Goal: Task Accomplishment & Management: Manage account settings

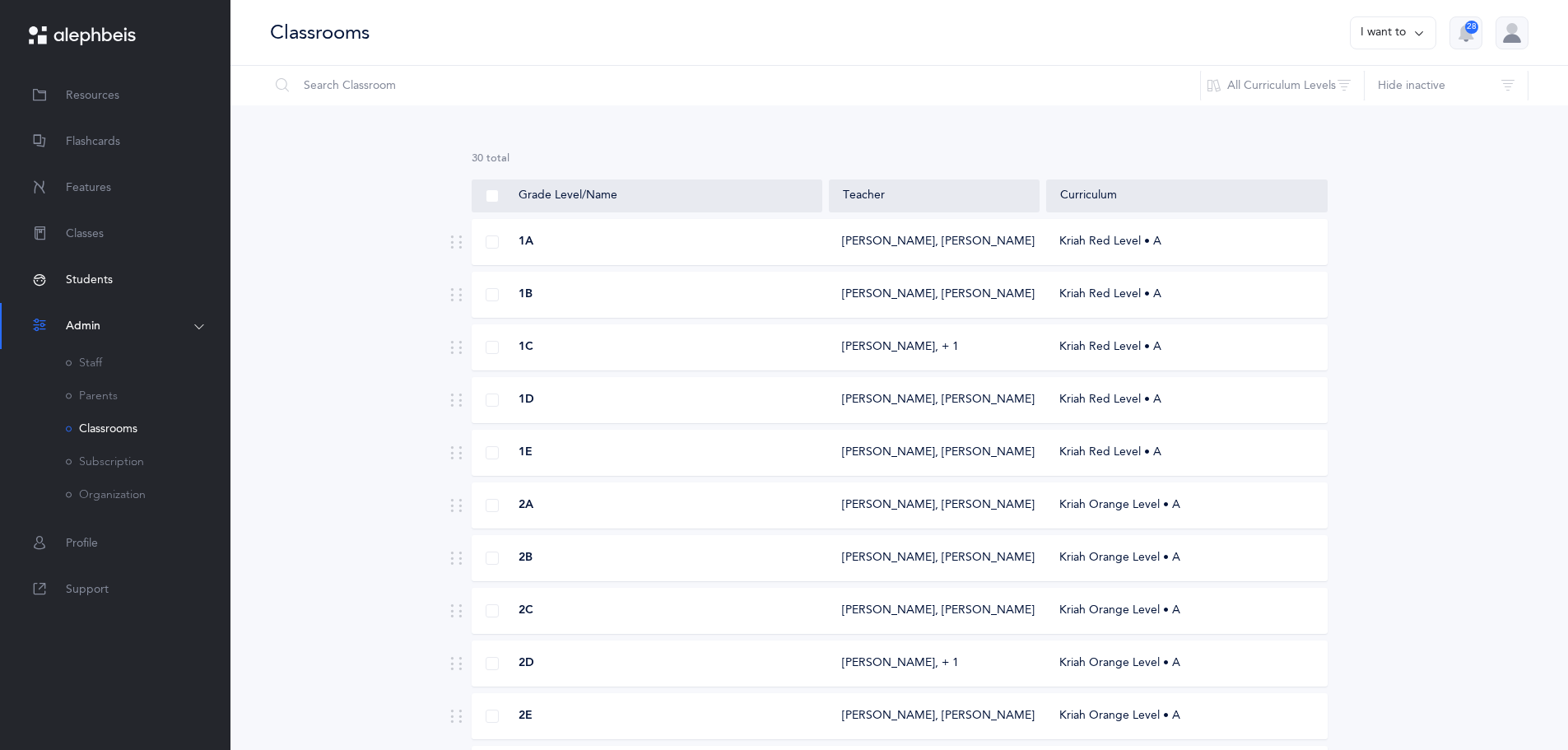
click at [90, 278] on span "Students" at bounding box center [89, 280] width 47 height 17
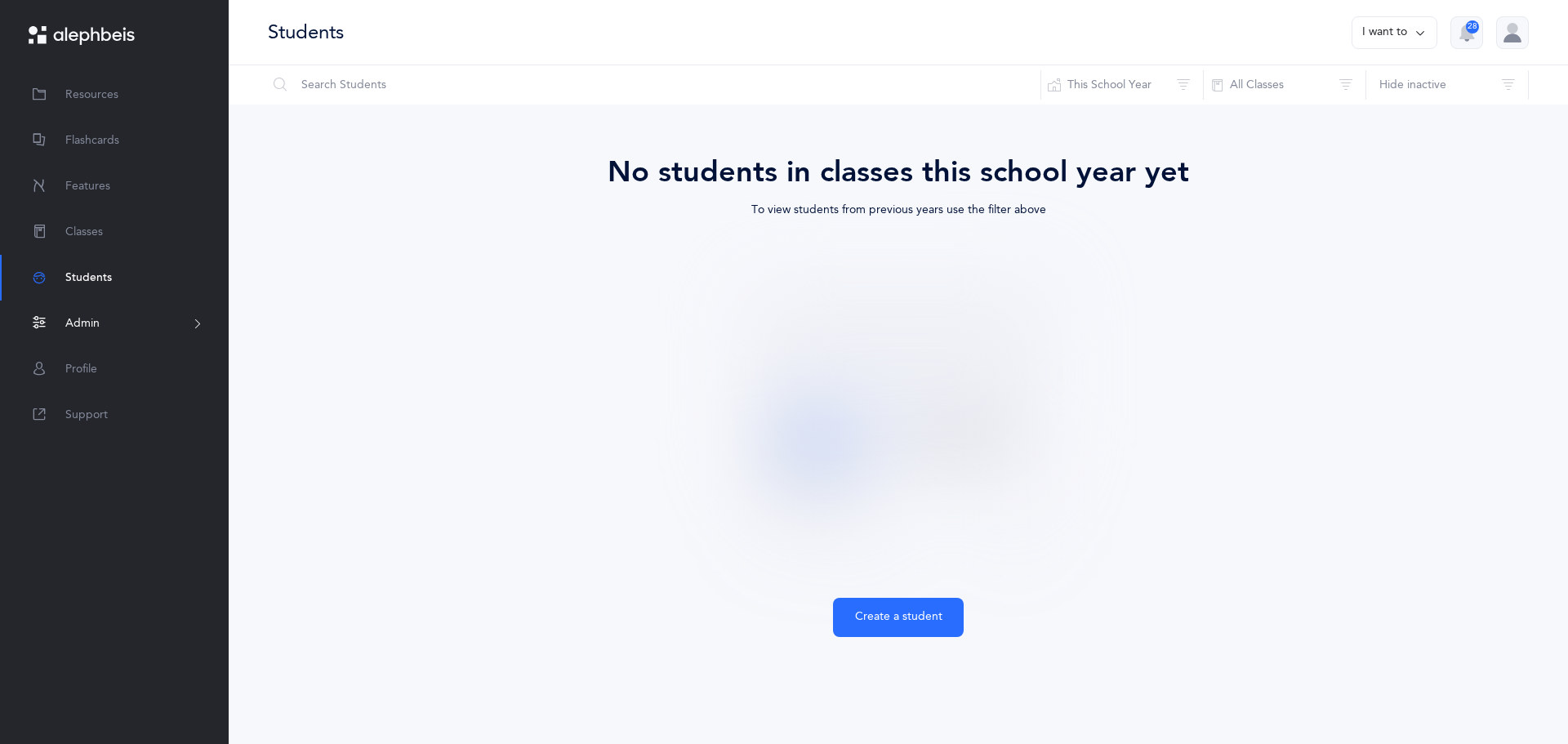
click at [84, 320] on span "Admin" at bounding box center [82, 323] width 34 height 17
click at [109, 390] on link "Parents" at bounding box center [91, 393] width 51 height 13
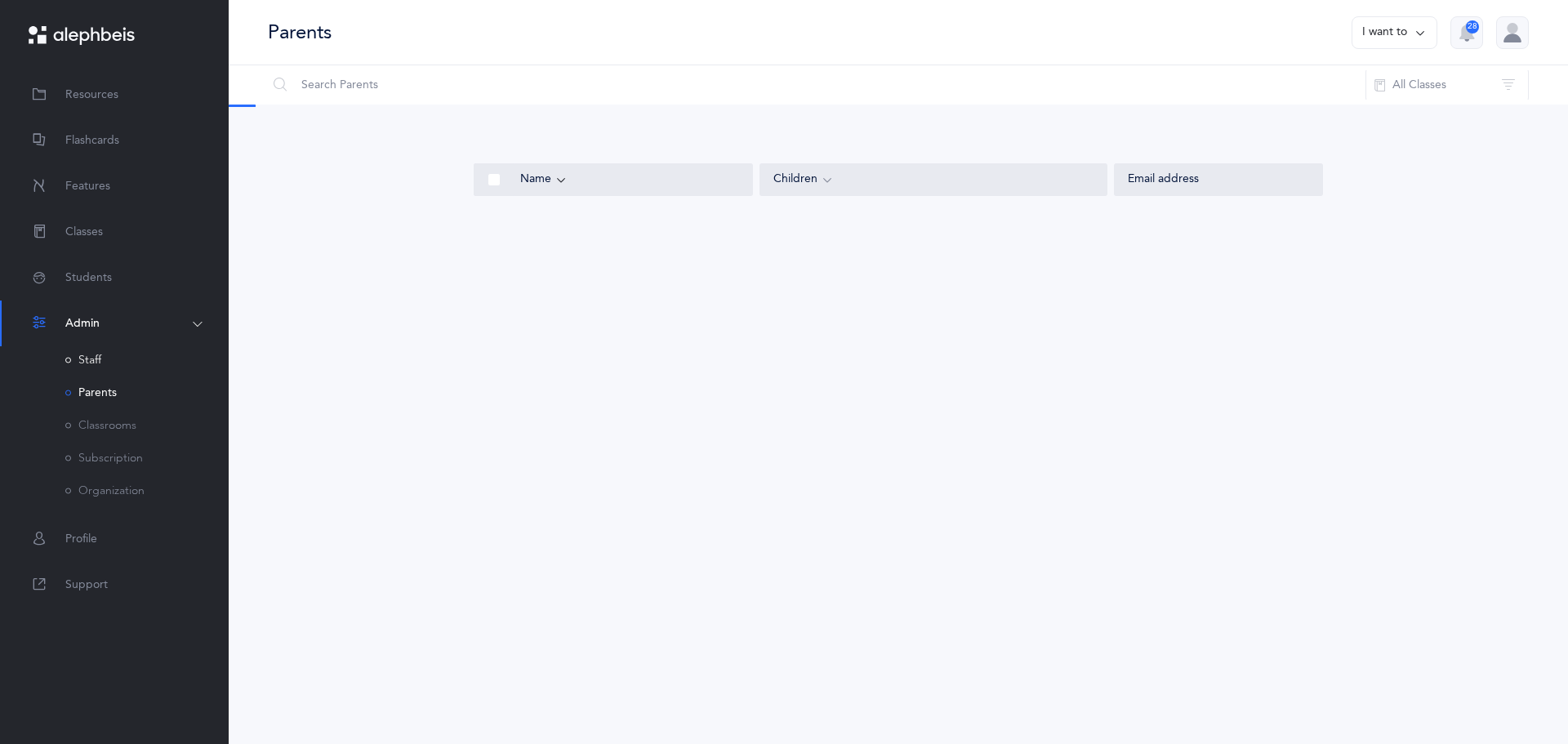
click at [91, 355] on link "Staff" at bounding box center [83, 360] width 36 height 13
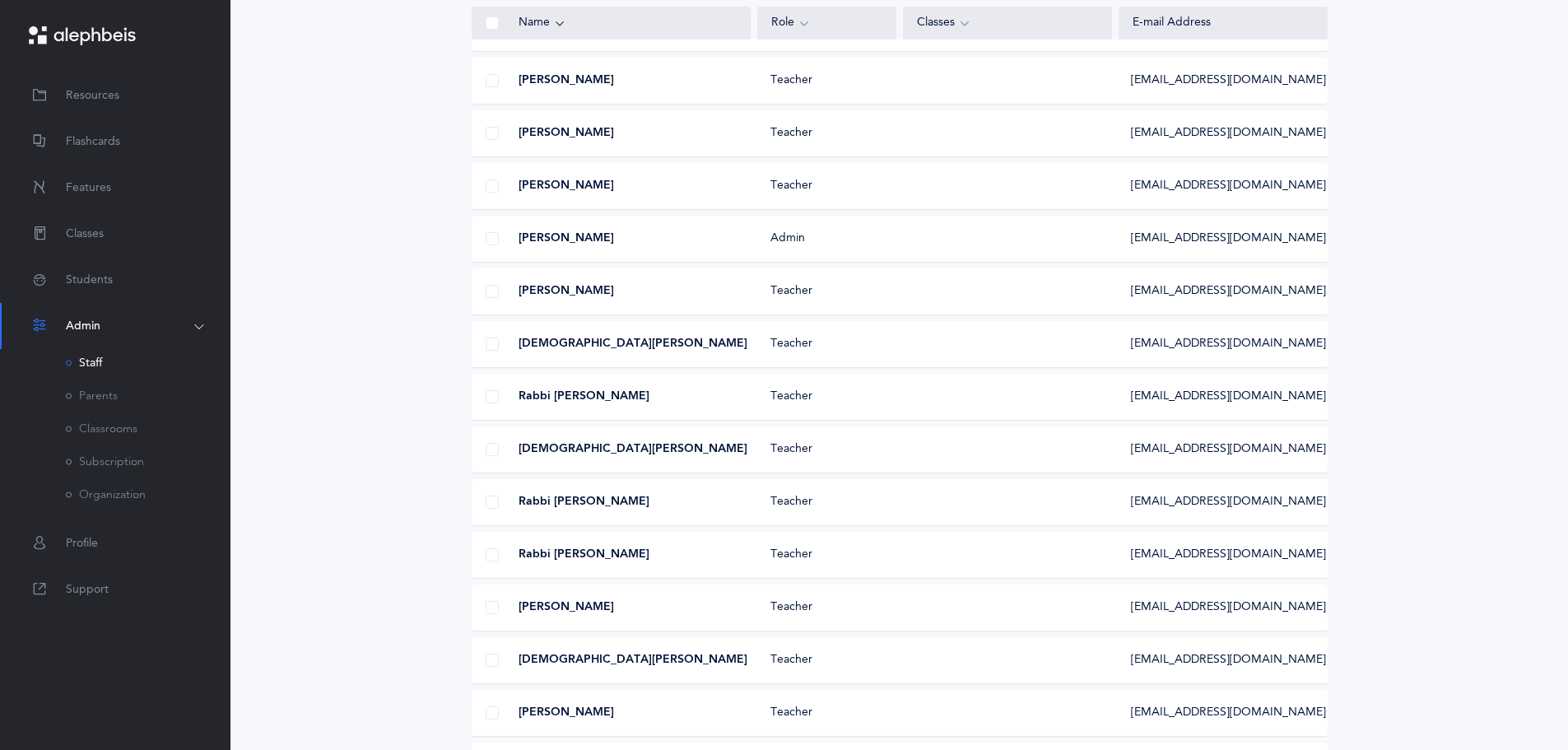
scroll to position [577, 0]
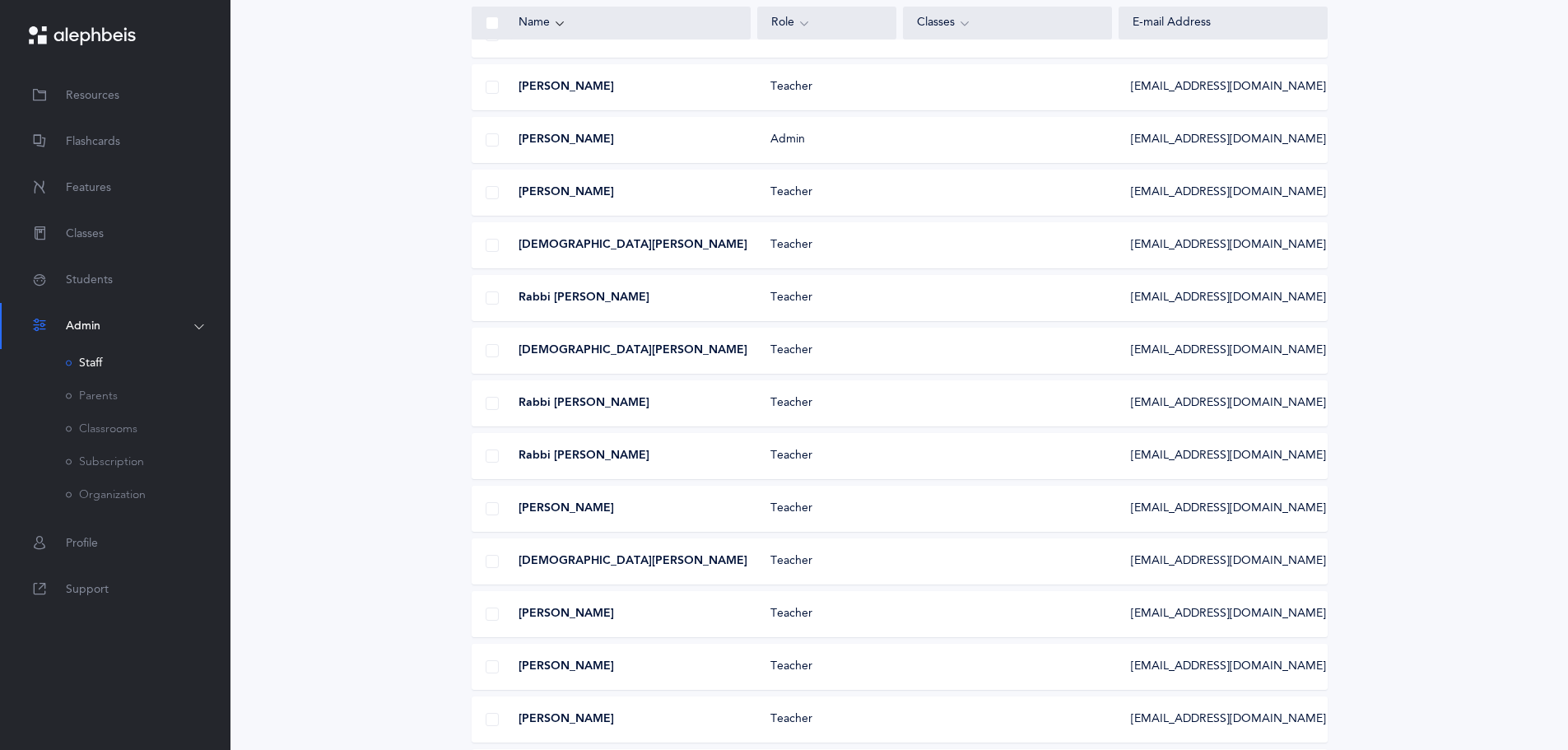
click at [487, 559] on span at bounding box center [493, 561] width 13 height 13
click at [0, 0] on input "checkbox" at bounding box center [0, 0] width 0 height 0
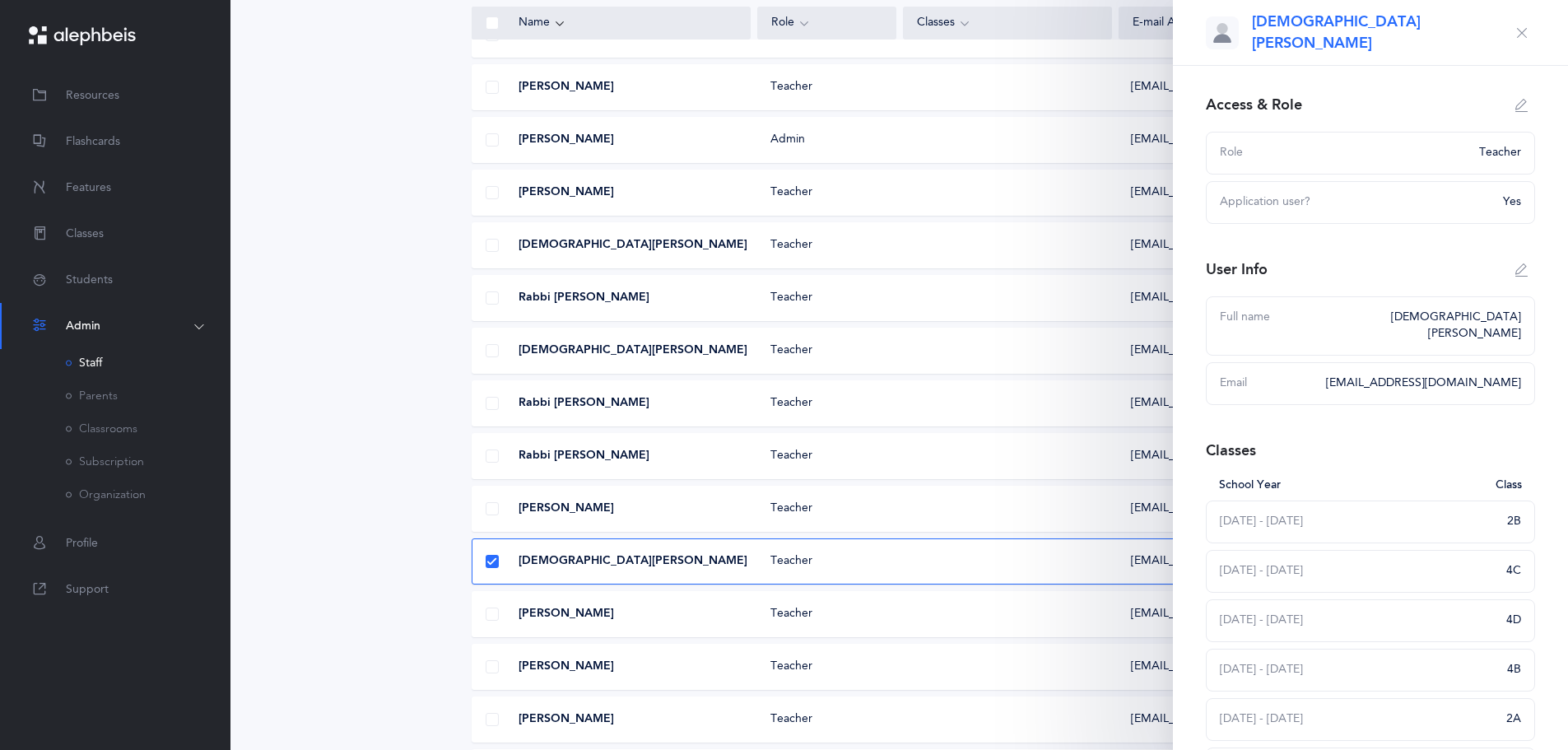
click at [1502, 202] on span "Yes" at bounding box center [1511, 202] width 18 height 13
click at [1515, 103] on icon "button" at bounding box center [1521, 106] width 13 height 13
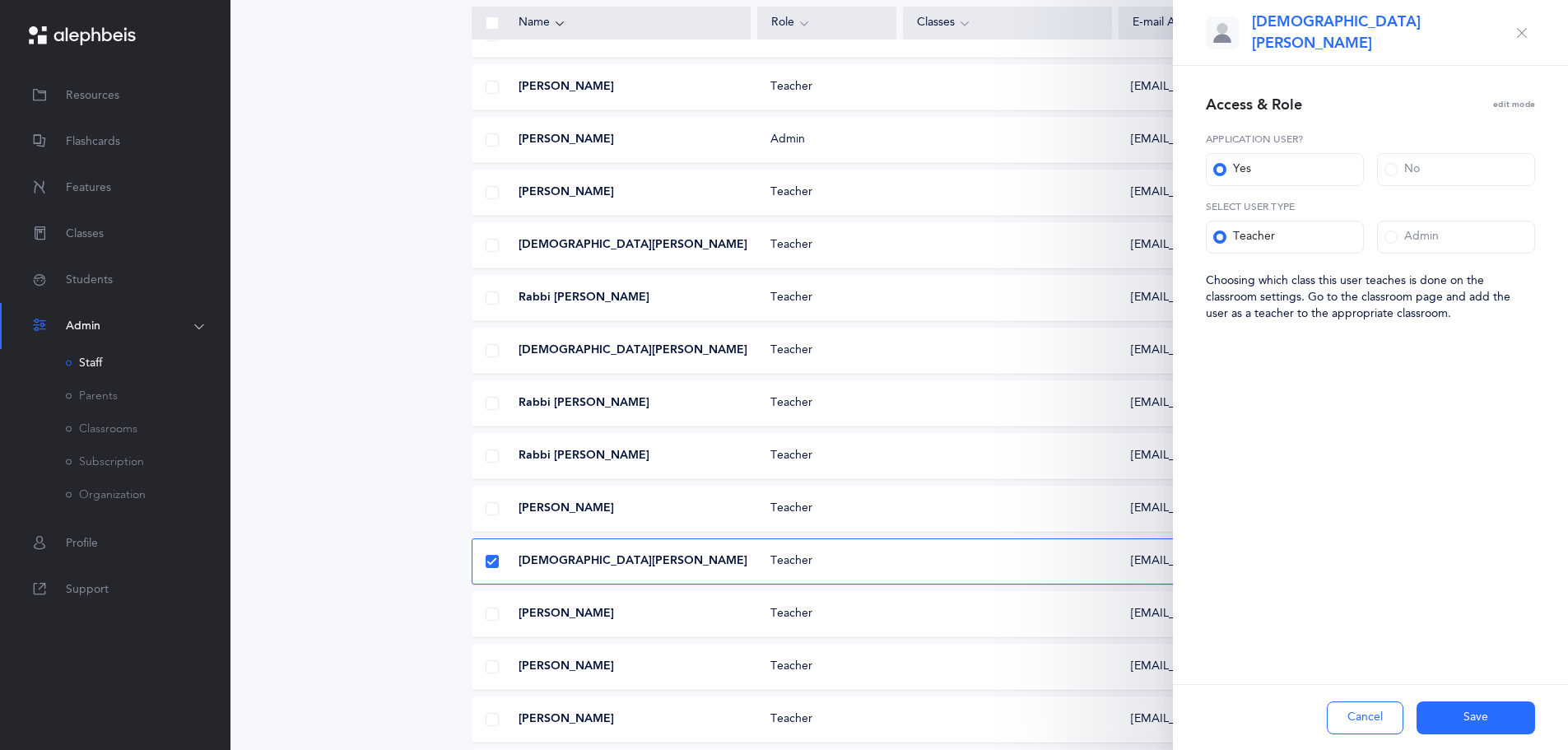
click at [1393, 172] on span at bounding box center [1391, 170] width 13 height 13
click at [0, 0] on input "No" at bounding box center [0, 0] width 0 height 0
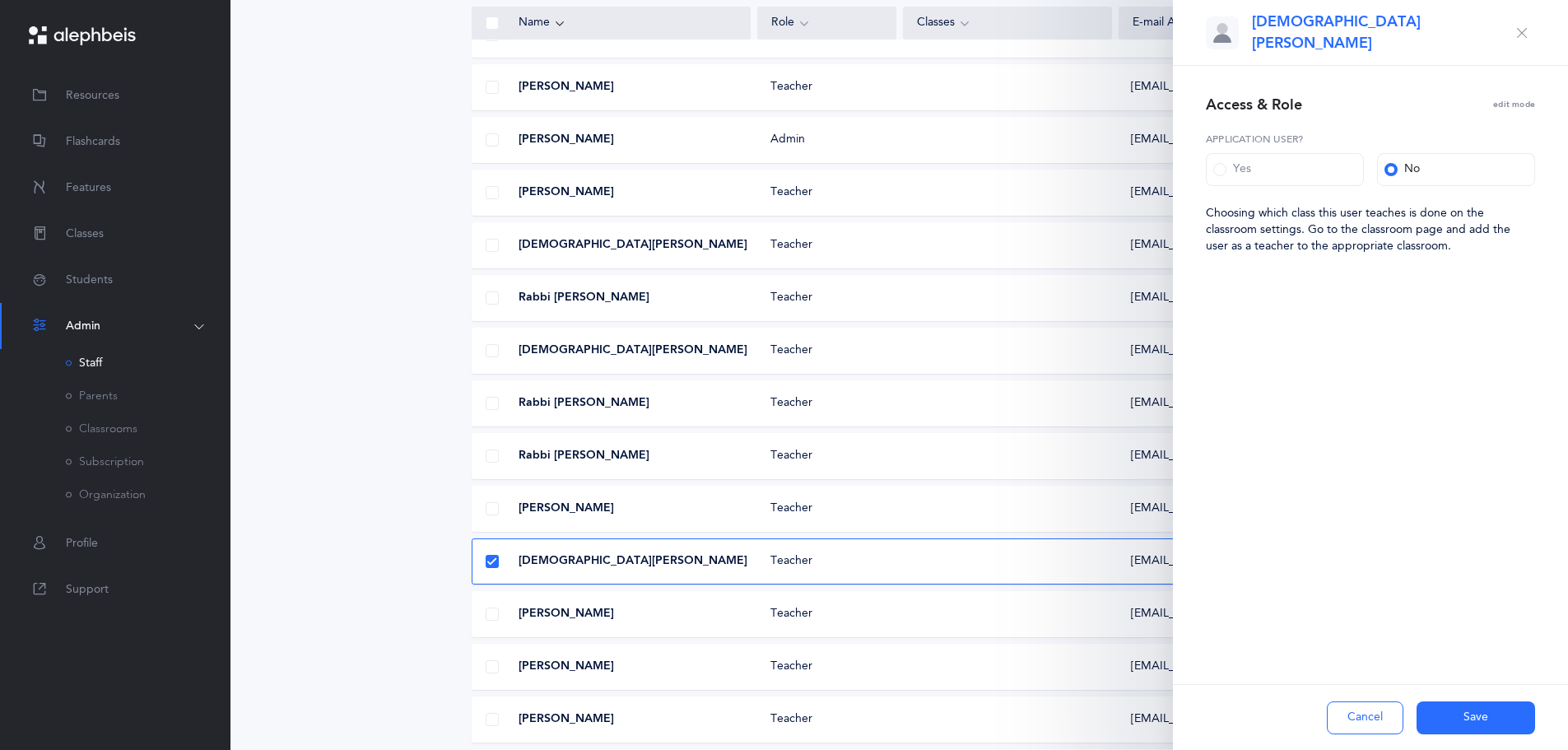
click at [1358, 714] on button "Cancel" at bounding box center [1364, 718] width 76 height 33
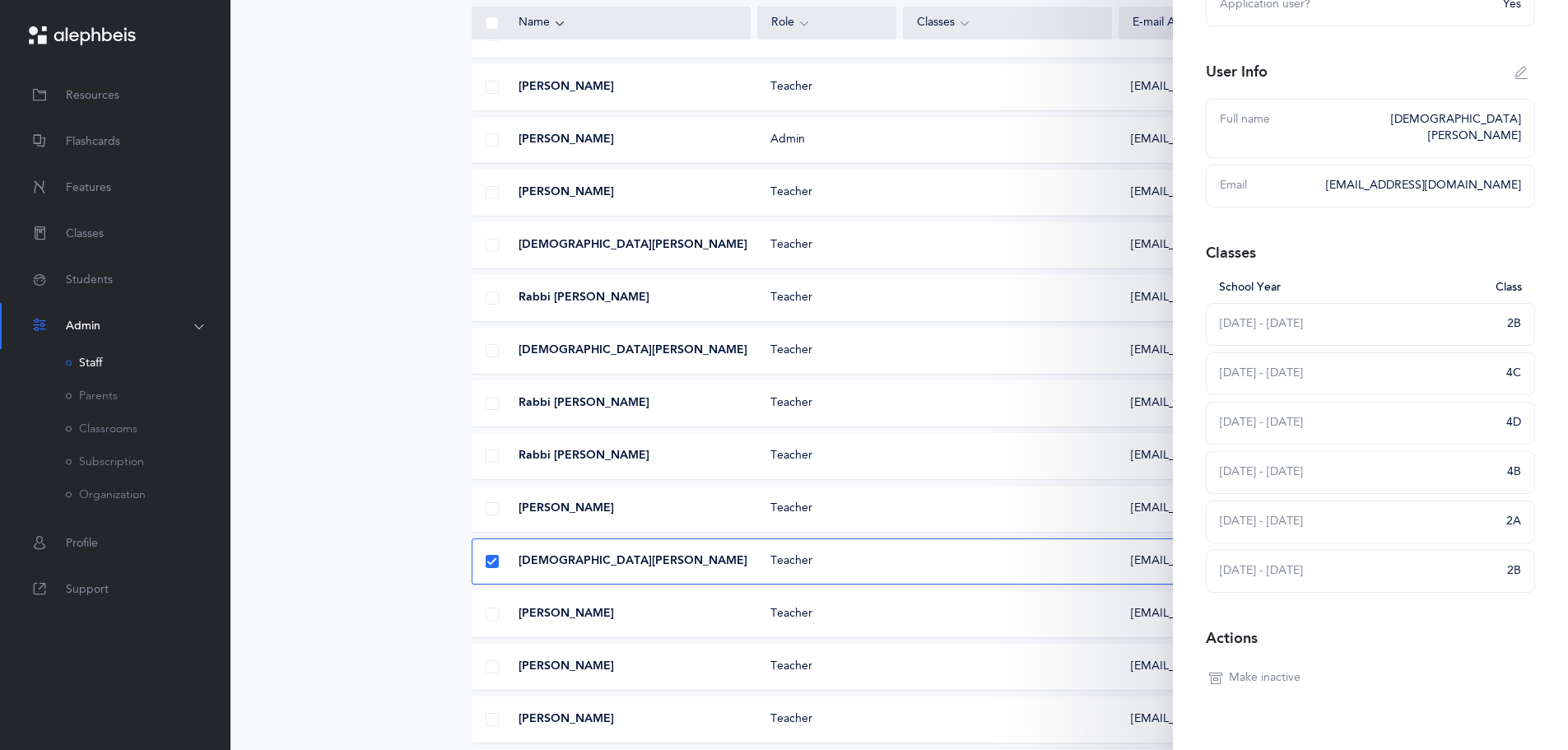
scroll to position [214, 0]
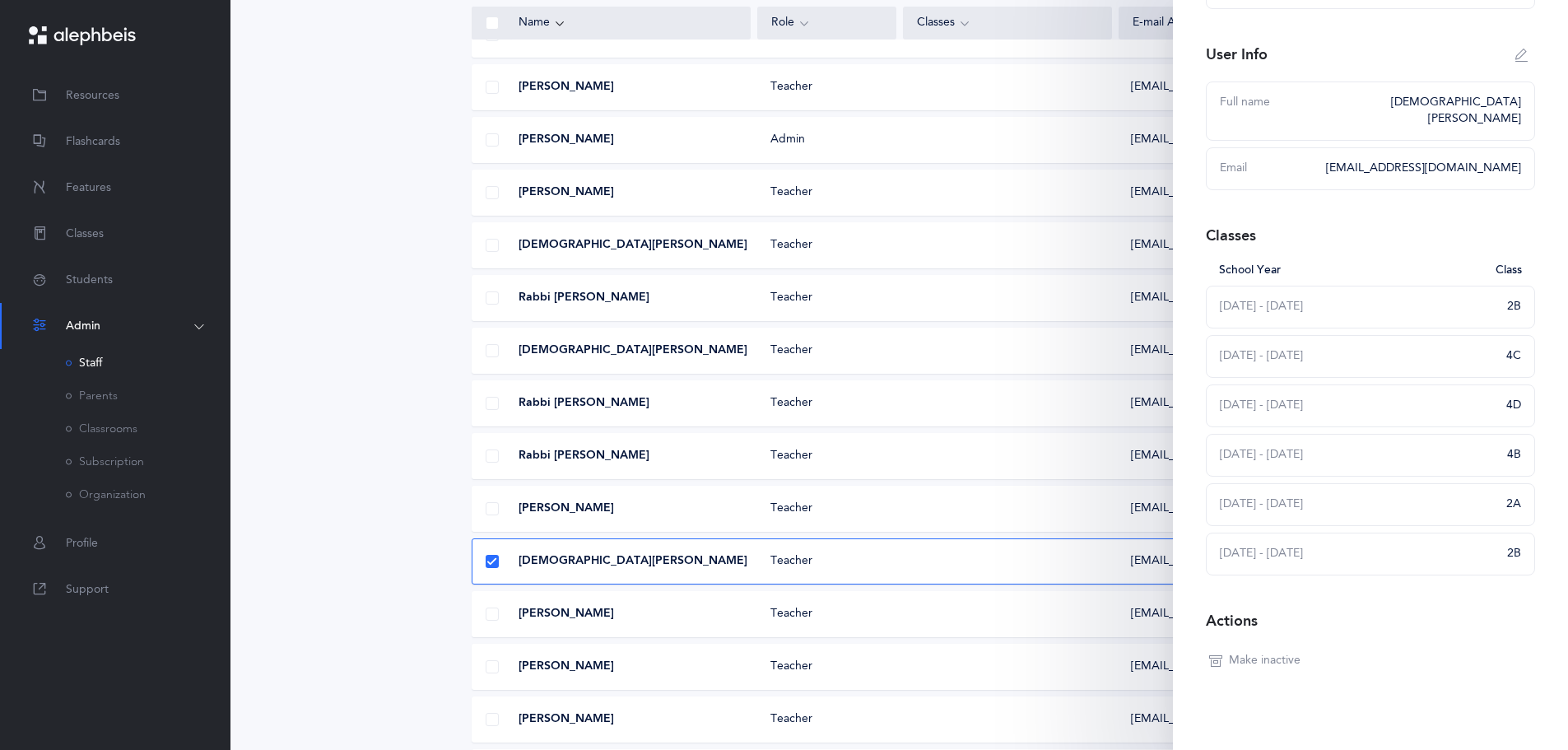
click at [1257, 653] on span "Make inactive" at bounding box center [1264, 660] width 71 height 16
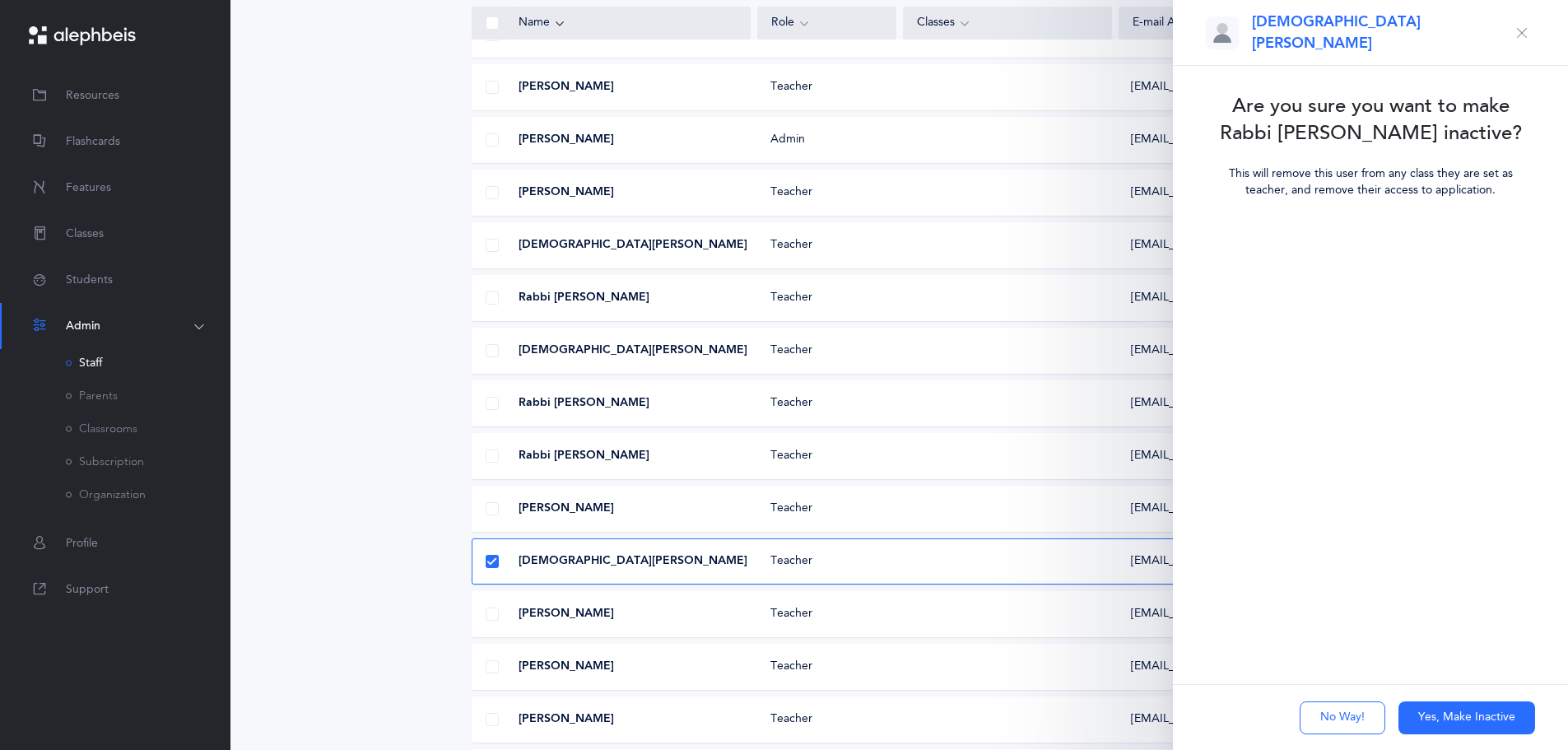
click at [1447, 718] on button "Yes, Make Inactive" at bounding box center [1466, 718] width 136 height 33
click at [1448, 716] on button "Complete" at bounding box center [1476, 718] width 118 height 33
click at [1305, 262] on div "*Choose teacher" at bounding box center [1370, 270] width 301 height 28
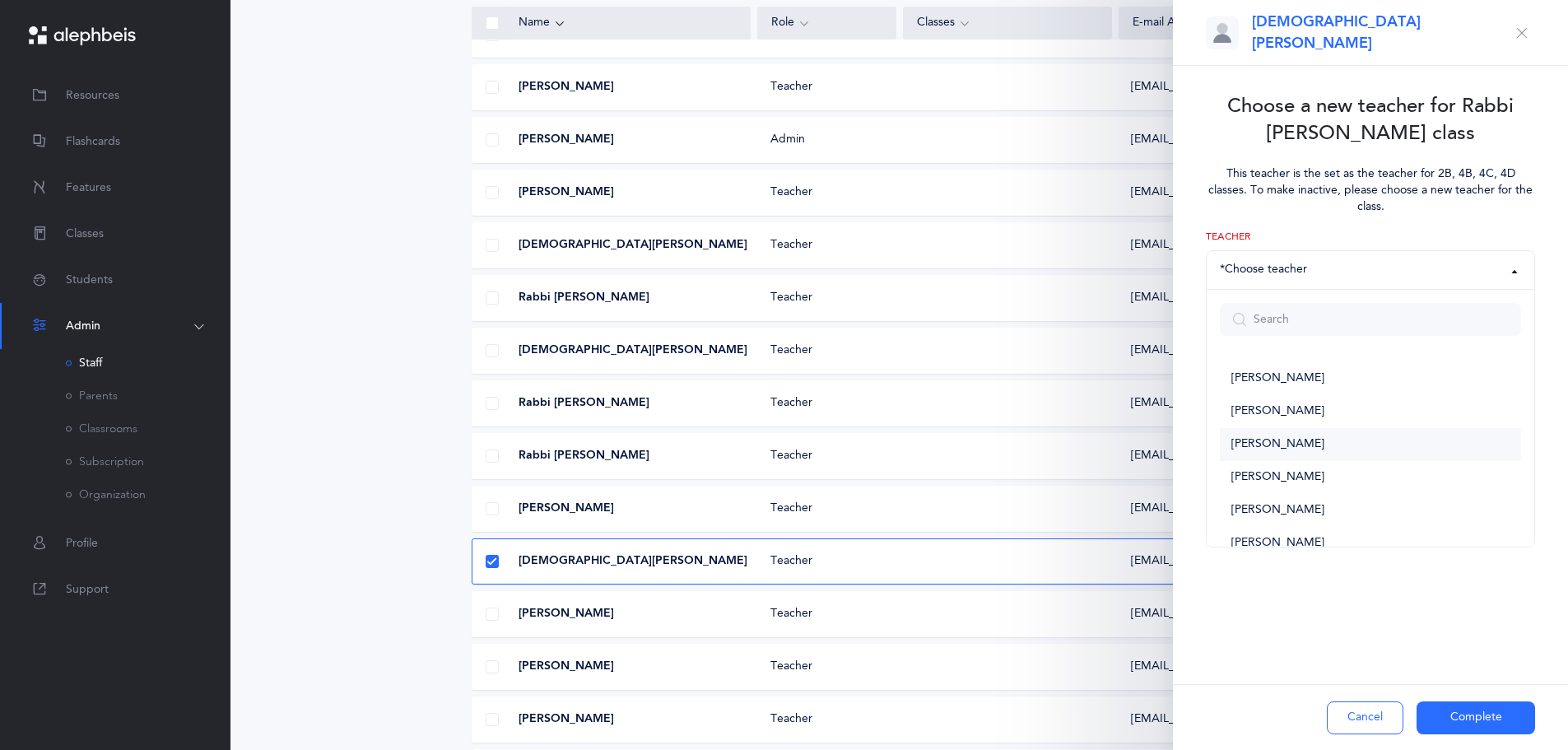
click at [1289, 437] on span "[PERSON_NAME]" at bounding box center [1277, 445] width 93 height 15
select select "1968"
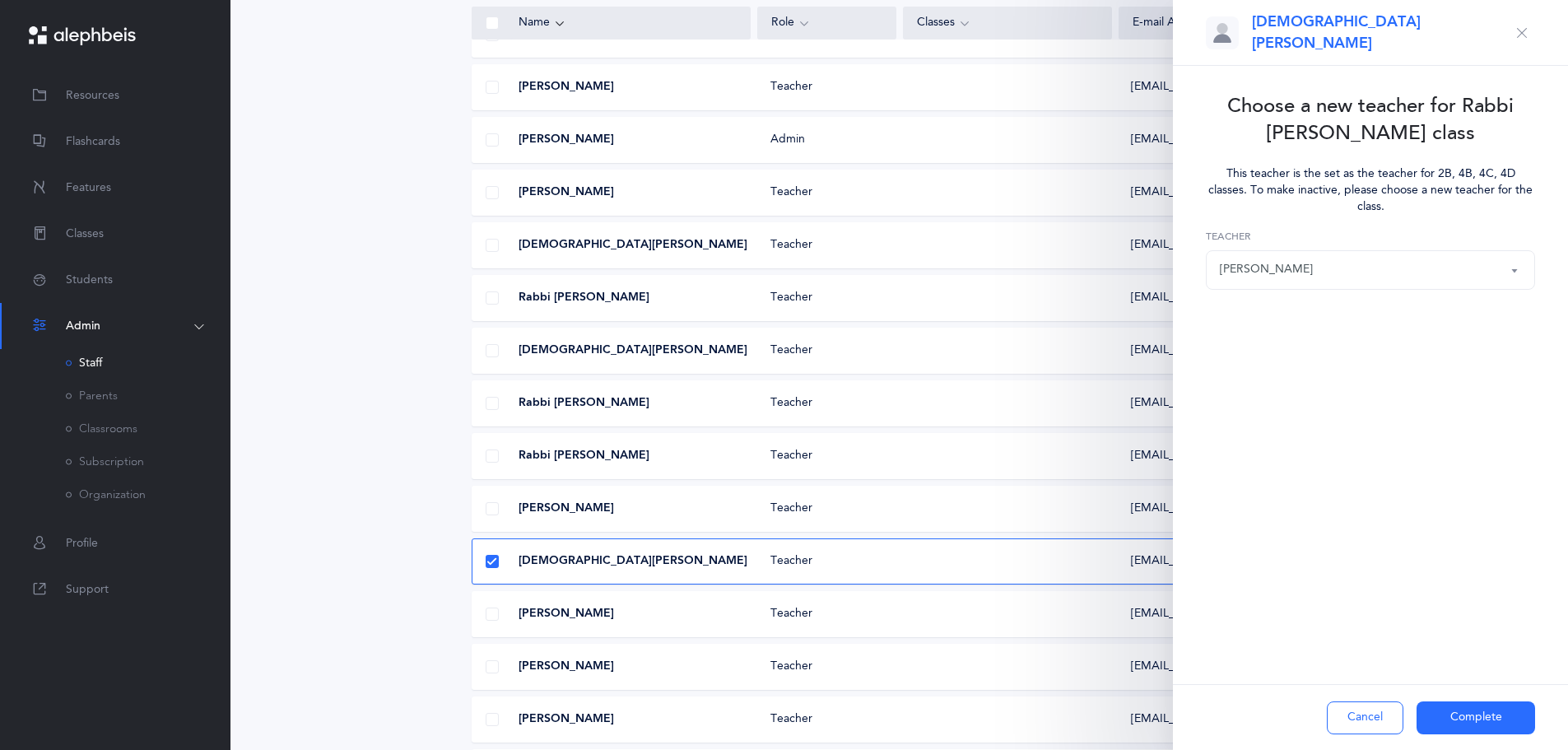
click at [1465, 720] on button "Complete" at bounding box center [1476, 718] width 118 height 33
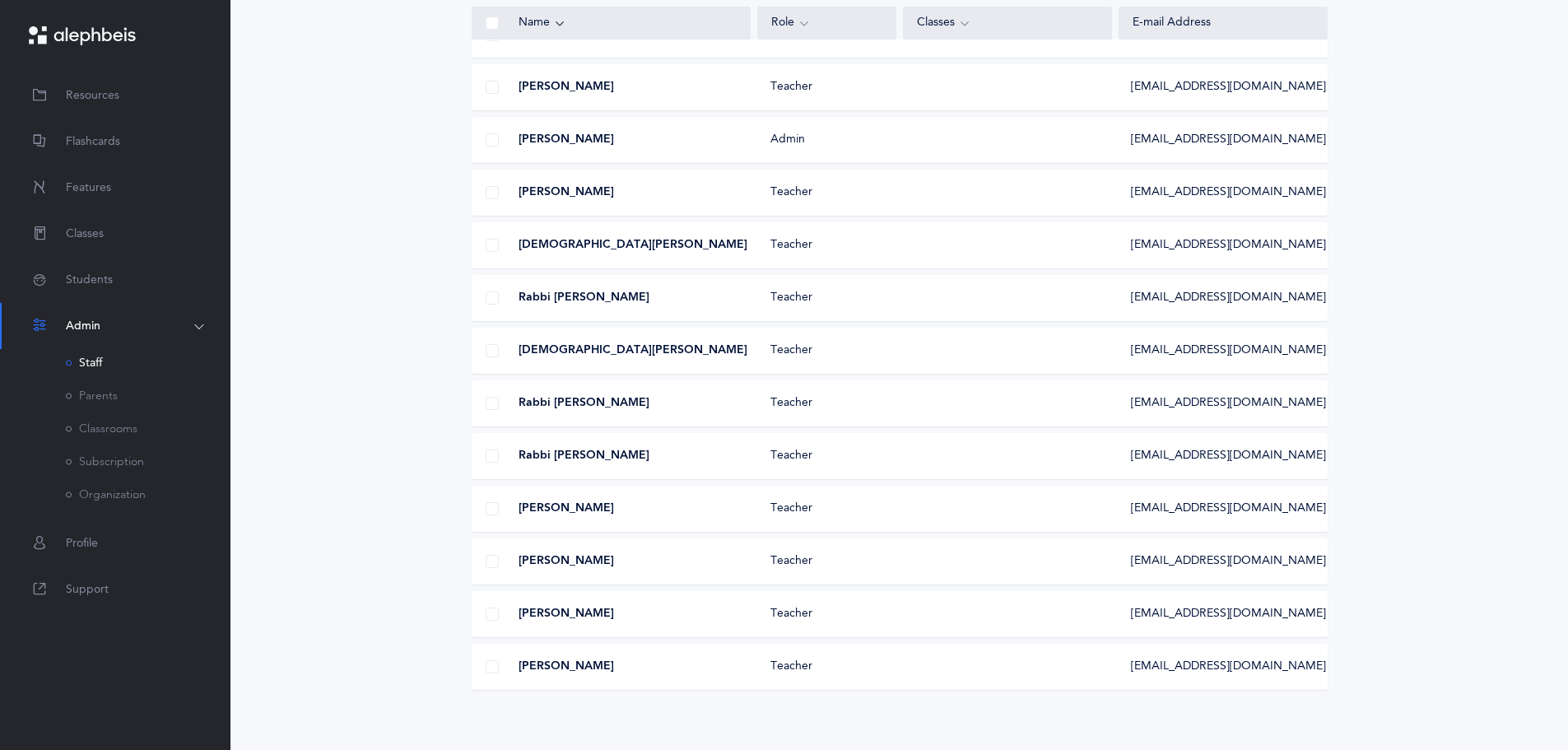
click at [493, 559] on span at bounding box center [493, 561] width 13 height 13
click at [0, 0] on input "checkbox" at bounding box center [0, 0] width 0 height 0
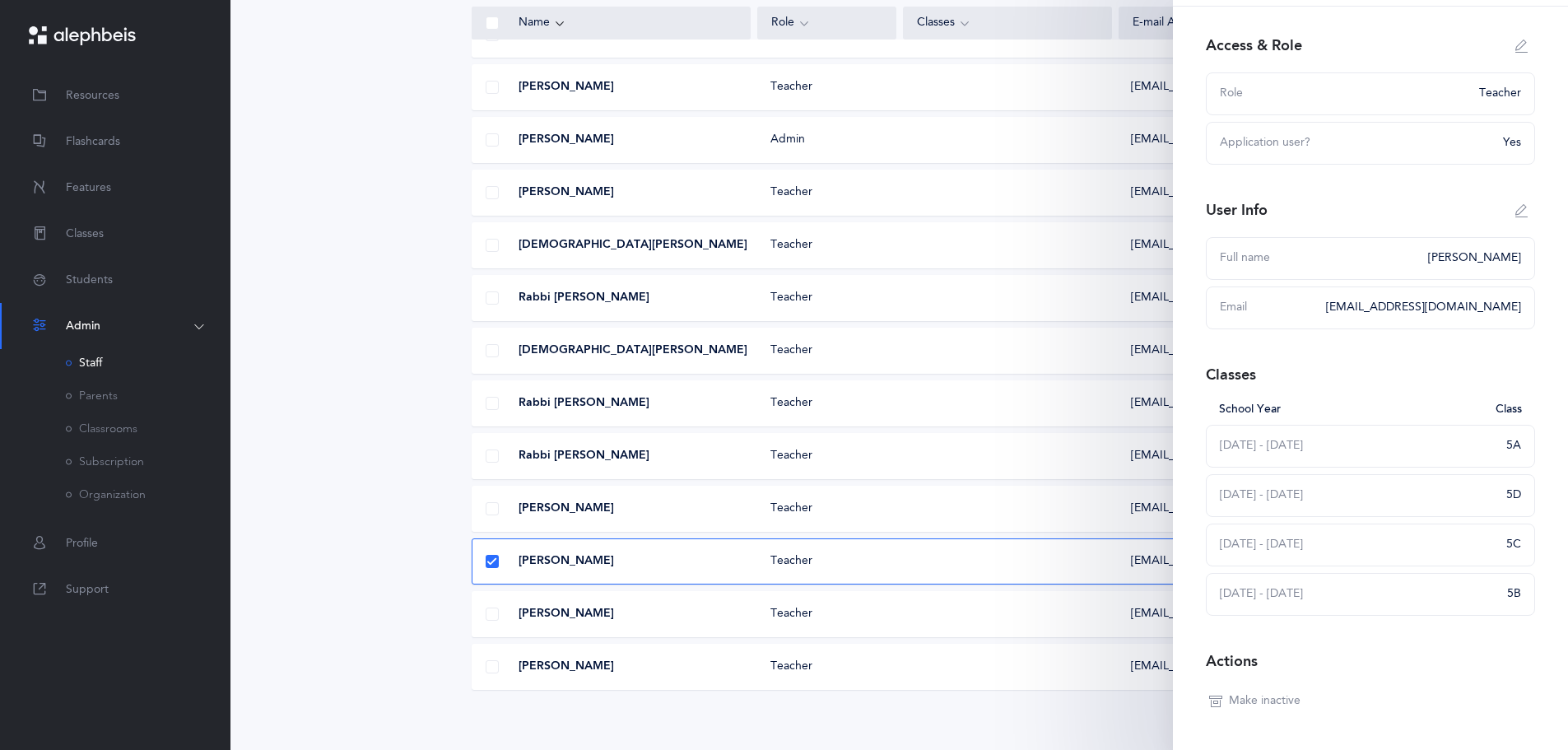
scroll to position [116, 0]
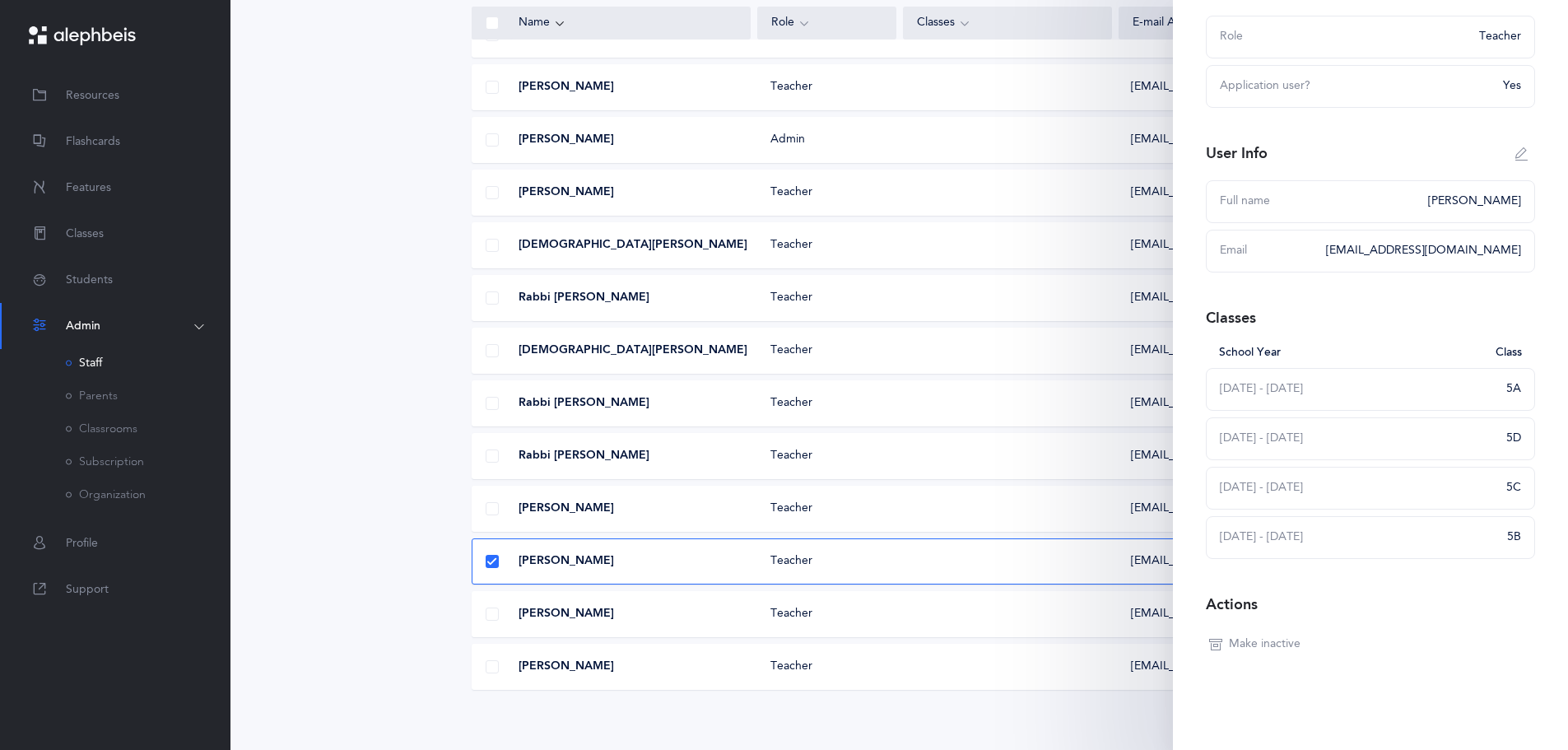
click at [1258, 646] on span "Make inactive" at bounding box center [1264, 644] width 71 height 16
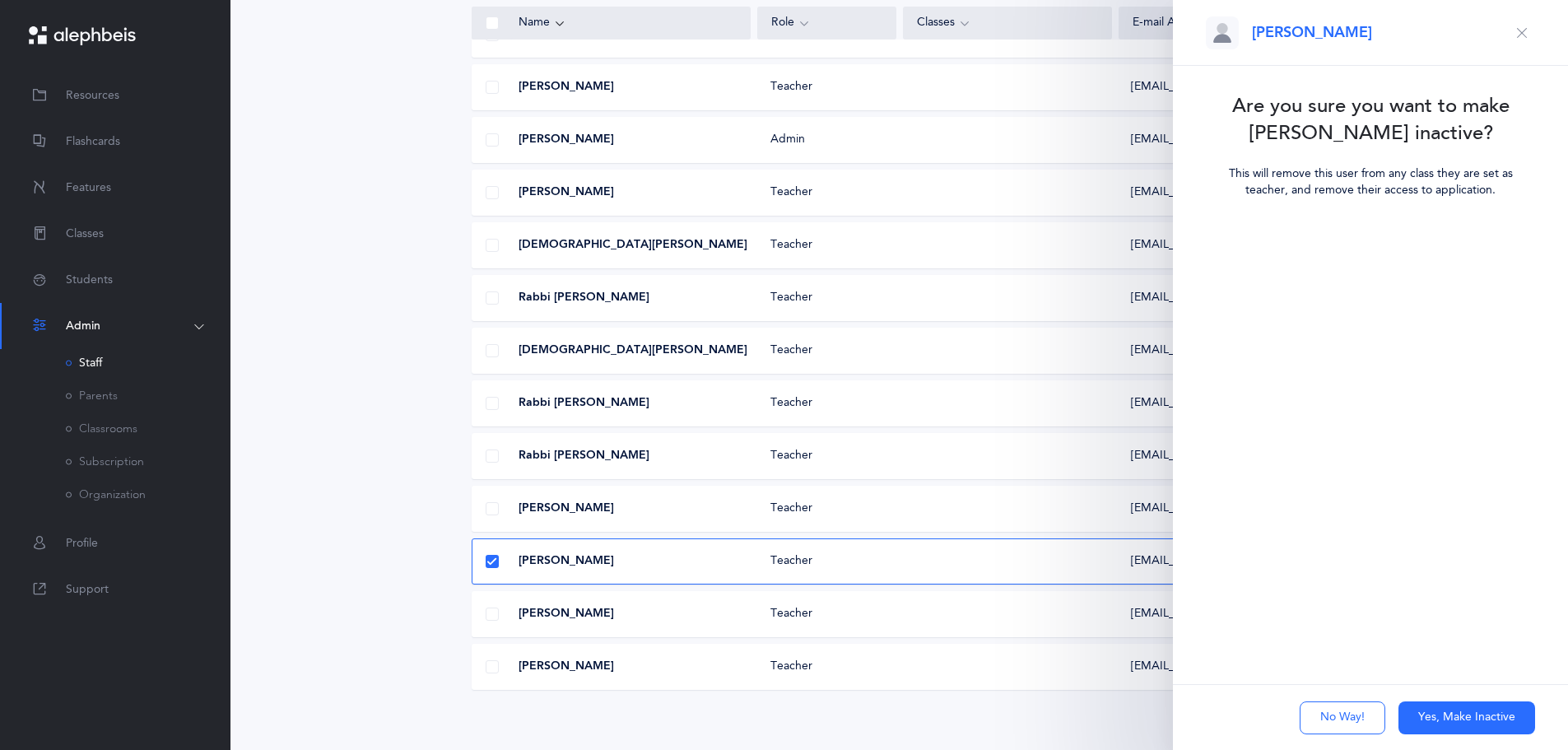
click at [1443, 720] on button "Yes, Make Inactive" at bounding box center [1466, 718] width 136 height 33
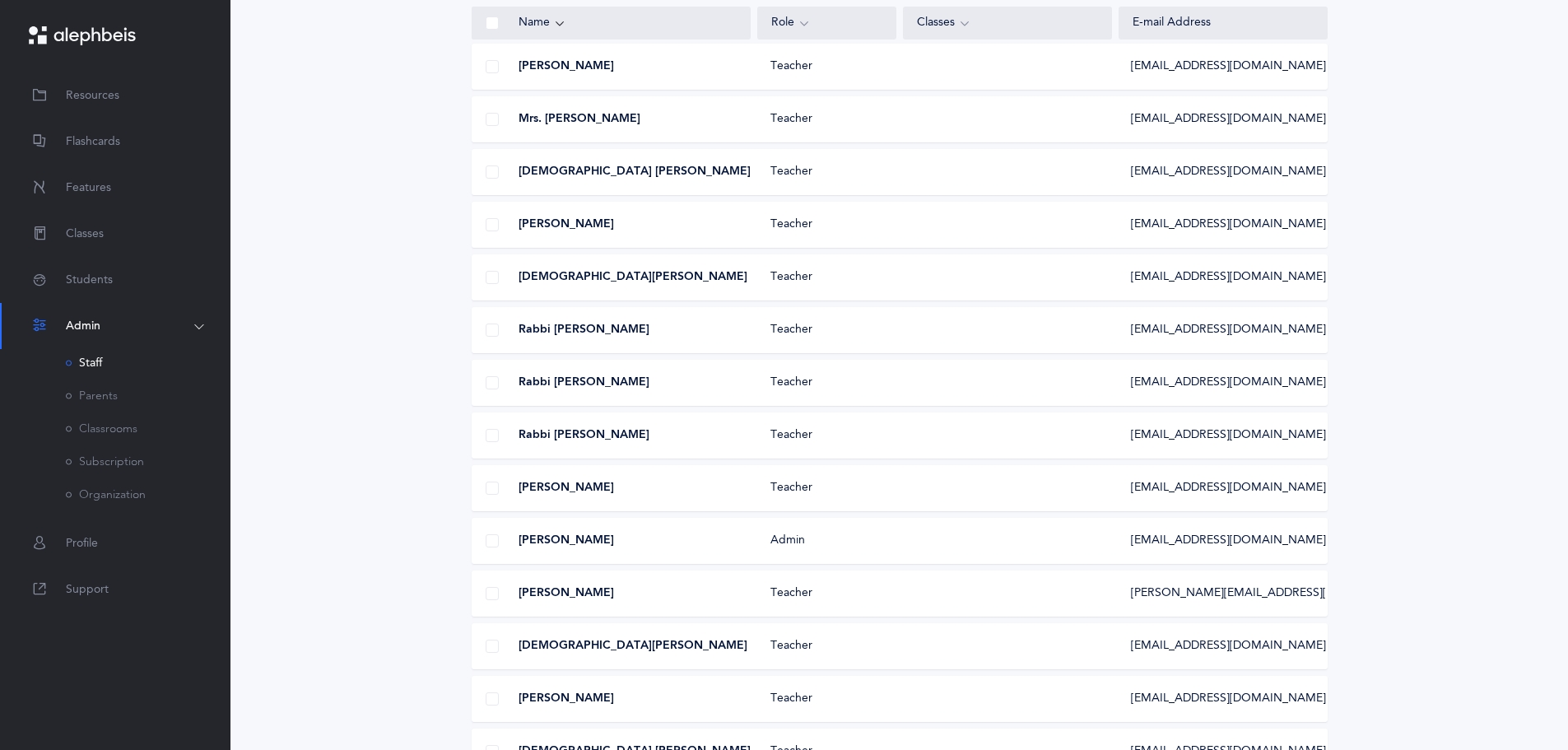
scroll to position [1152, 0]
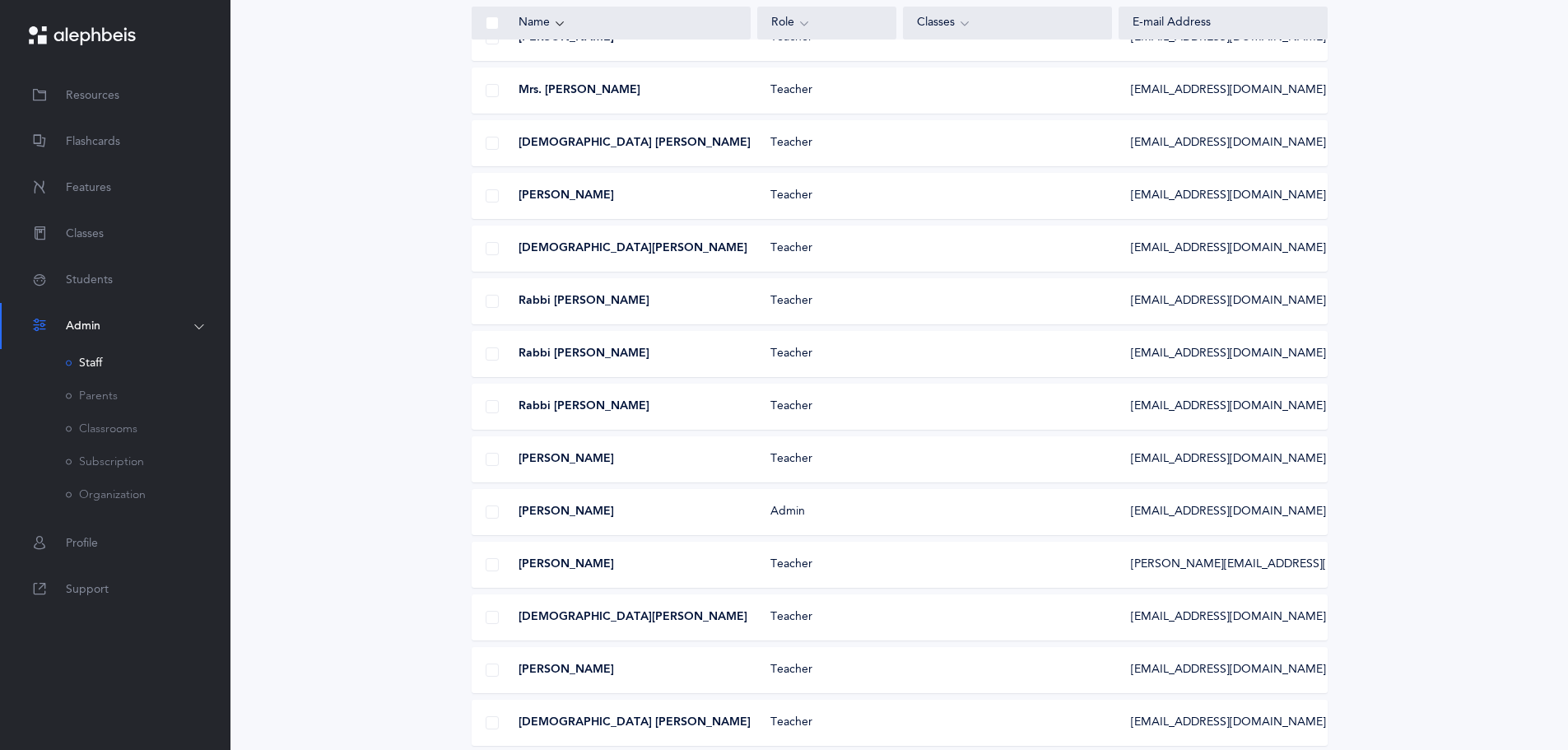
click at [493, 621] on span at bounding box center [493, 618] width 13 height 13
click at [0, 0] on input "checkbox" at bounding box center [0, 0] width 0 height 0
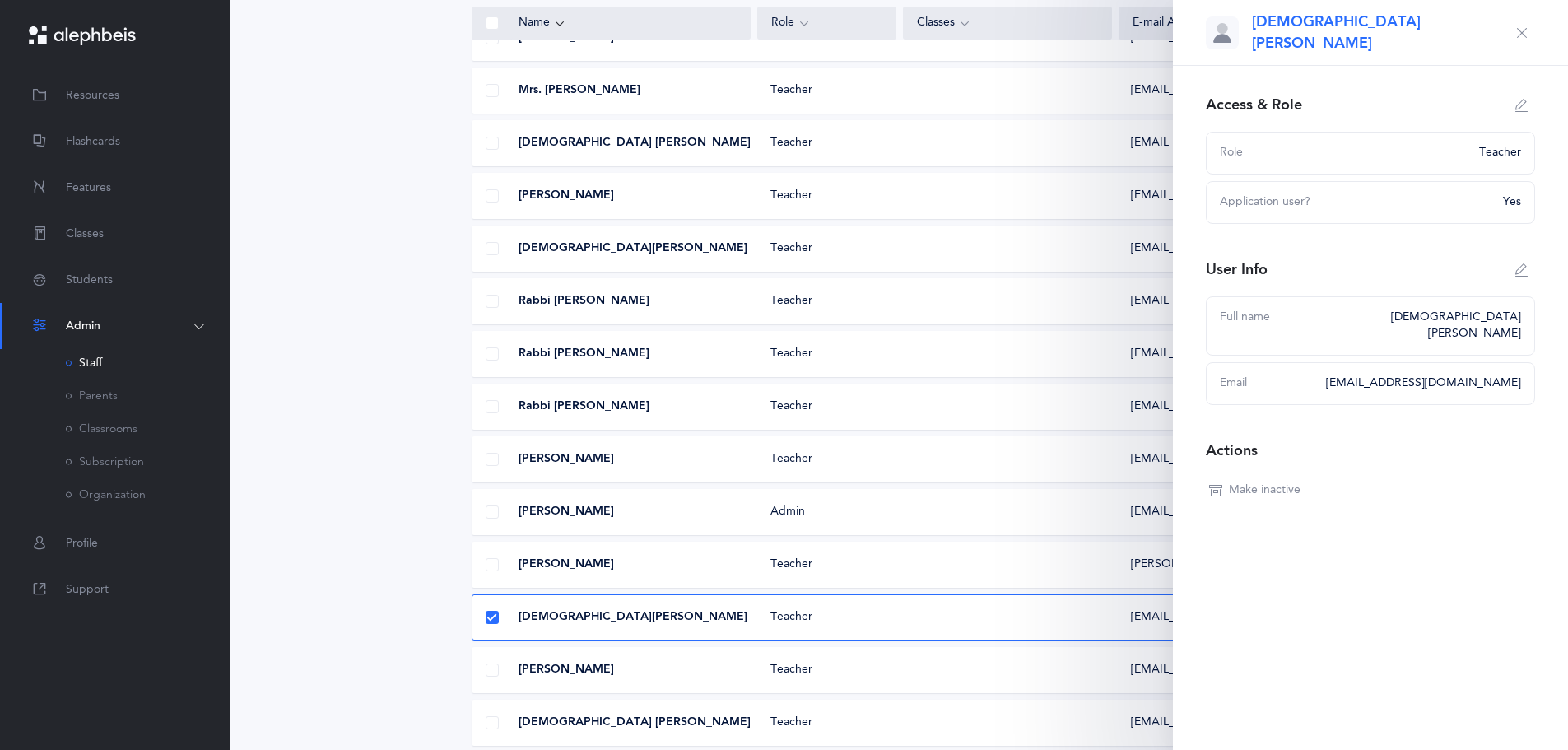
click at [1271, 482] on span "Make inactive" at bounding box center [1264, 490] width 71 height 16
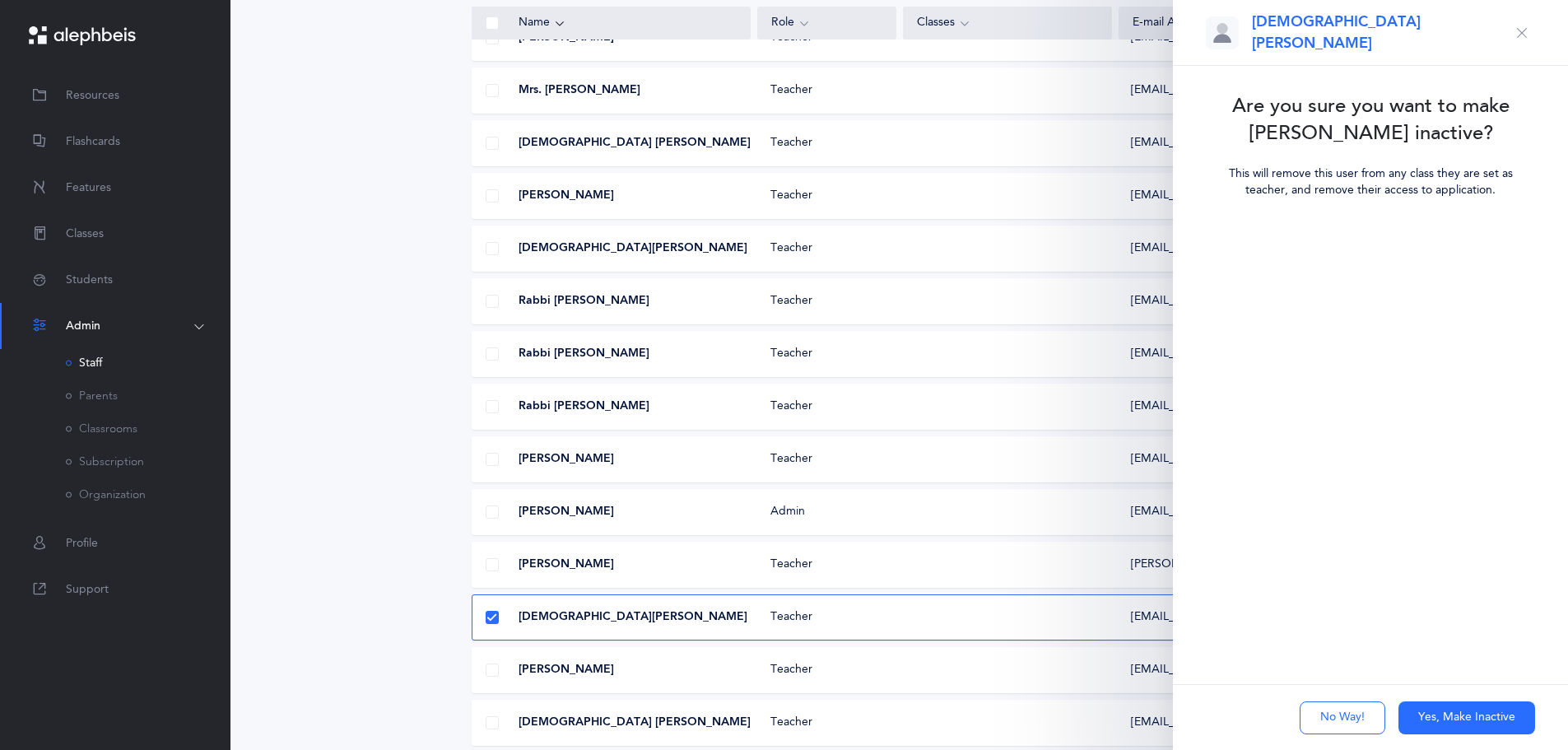
click at [1451, 716] on button "Yes, Make Inactive" at bounding box center [1466, 718] width 136 height 33
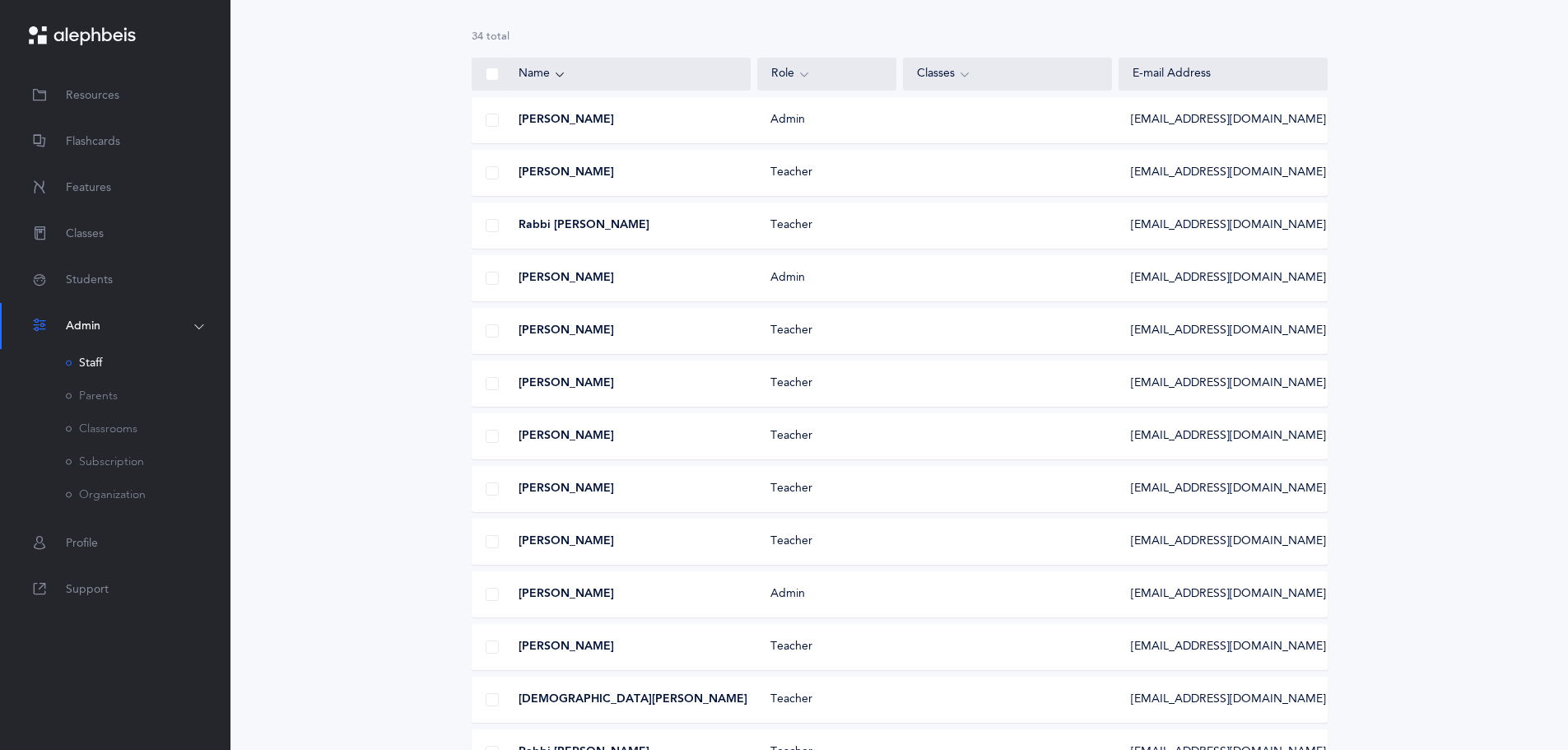
scroll to position [0, 0]
